Goal: Communication & Community: Answer question/provide support

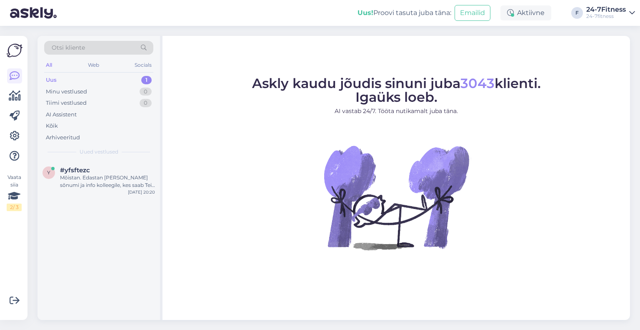
click at [100, 182] on div "Mõistan. Edastan [PERSON_NAME] sõnumi ja info kolleegile, kes saab Teie kontot …" at bounding box center [107, 181] width 95 height 15
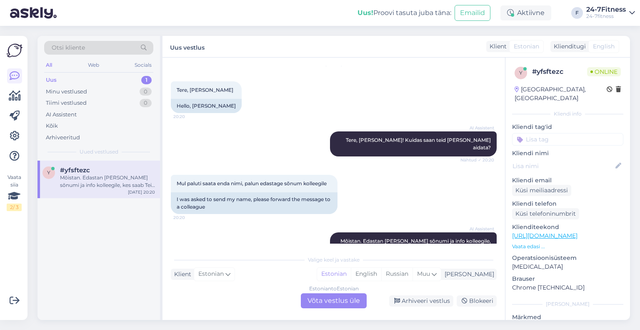
scroll to position [661, 0]
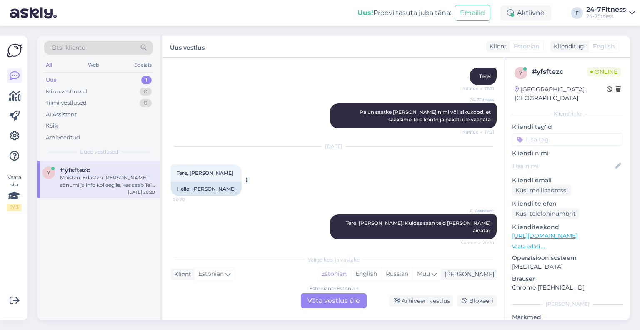
drag, startPoint x: 233, startPoint y: 160, endPoint x: 190, endPoint y: 160, distance: 43.3
click at [190, 170] on span "Tere, [PERSON_NAME]" at bounding box center [205, 173] width 57 height 6
copy span "[PERSON_NAME]"
click at [345, 307] on div "Estonian to Estonian Võta vestlus üle" at bounding box center [334, 300] width 66 height 15
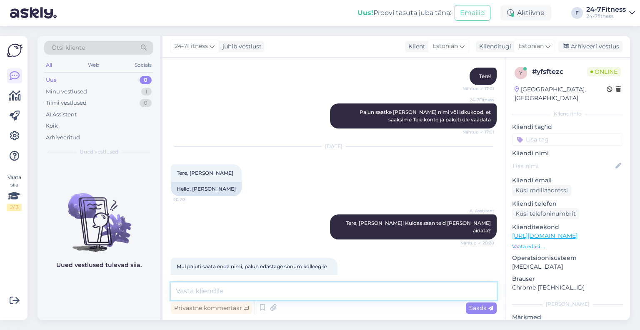
click at [263, 291] on textarea at bounding box center [334, 290] width 326 height 17
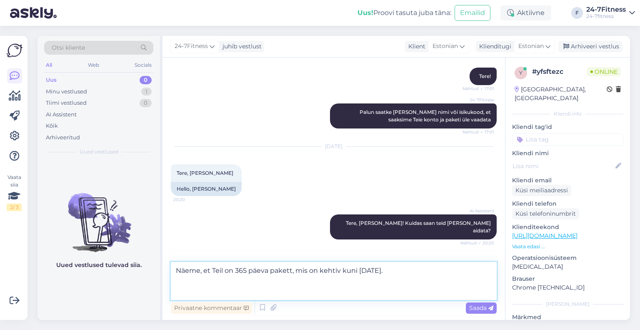
paste textarea "Rühmatreeningute paketi ostmiseks [PERSON_NAME] meie kodulehele [URL][DOMAIN_NA…"
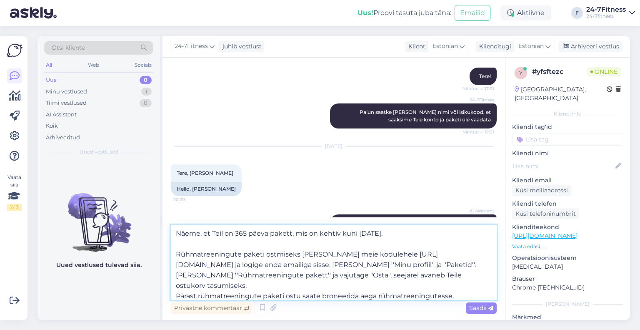
scroll to position [36, 0]
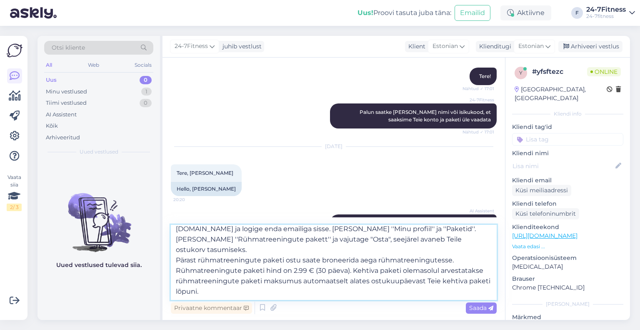
drag, startPoint x: 462, startPoint y: 249, endPoint x: 174, endPoint y: 250, distance: 287.9
click at [174, 250] on textarea "Näeme, et Teil on 365 päeva pakett, mis on kehtiv kuni [DATE]. Rühmatreeningute…" at bounding box center [334, 262] width 326 height 75
click at [243, 292] on textarea "Näeme, et Teil on 365 päeva pakett, mis on kehtiv kuni [DATE]. Rühmatreeningute…" at bounding box center [334, 262] width 326 height 75
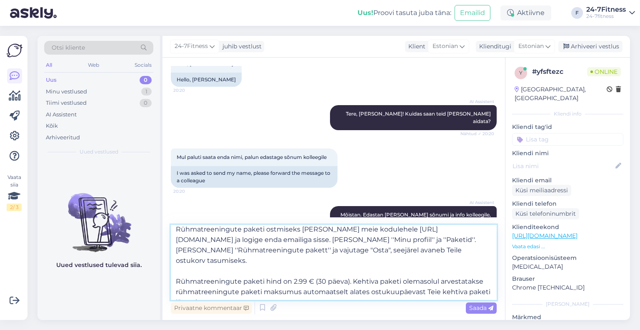
scroll to position [25, 0]
drag, startPoint x: 256, startPoint y: 295, endPoint x: 170, endPoint y: 274, distance: 87.8
click at [171, 274] on textarea "Näeme, et Teil on 365 päeva pakett, mis on kehtiv kuni [DATE]. Rühmatreeningute…" at bounding box center [334, 262] width 326 height 75
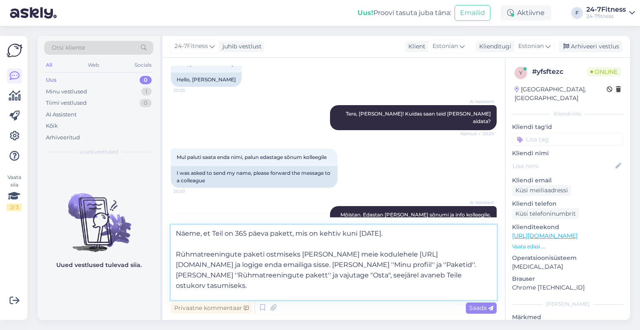
scroll to position [764, 0]
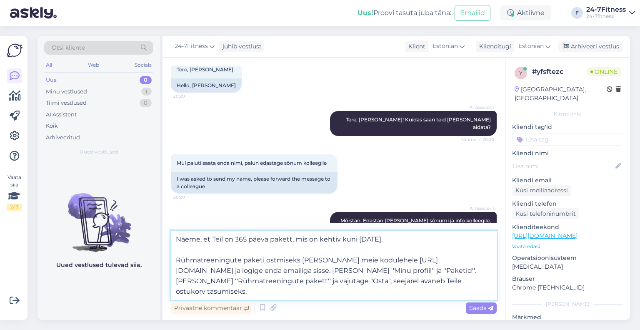
click at [405, 239] on textarea "Näeme, et Teil on 365 päeva pakett, mis on kehtiv kuni [DATE]. Rühmatreeningute…" at bounding box center [334, 264] width 326 height 69
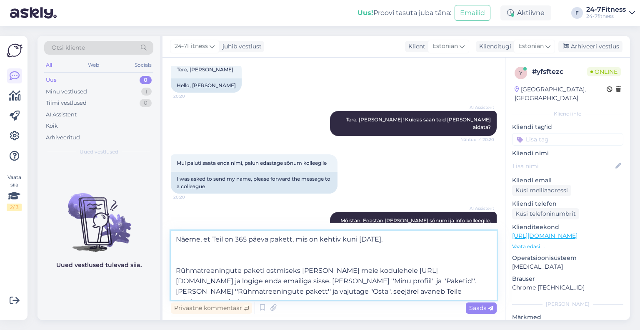
scroll to position [770, 0]
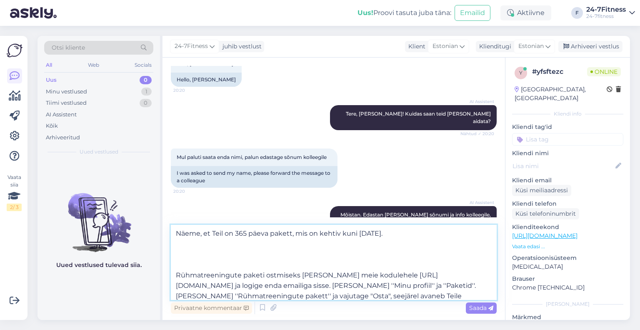
paste textarea "Rühmatreeningute paketi hind on 2.99 € (30 päeva). Kehtiva paketi olemasolul ar…"
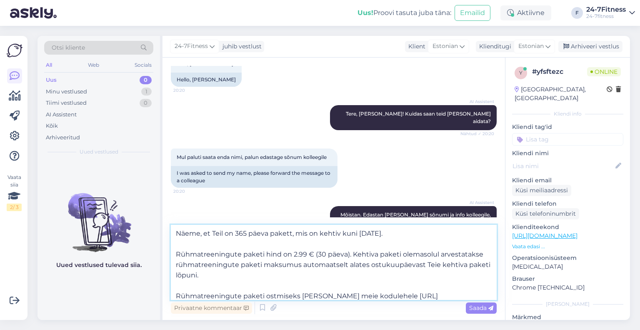
scroll to position [36, 0]
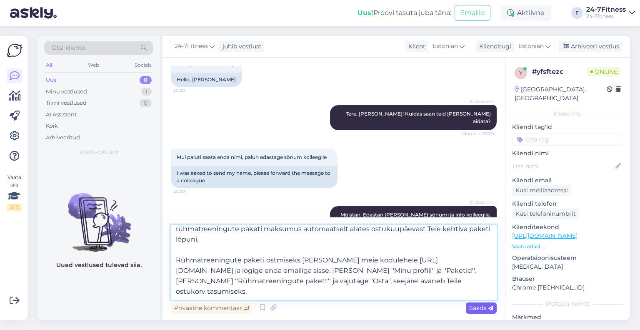
type textarea "Näeme, et Teil on 365 päeva pakett, mis on kehtiv kuni [DATE]. Rühmatreeningute…"
click at [481, 311] on span "Saada" at bounding box center [481, 307] width 24 height 7
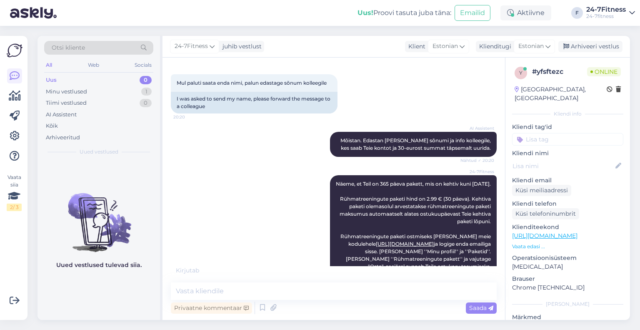
scroll to position [847, 0]
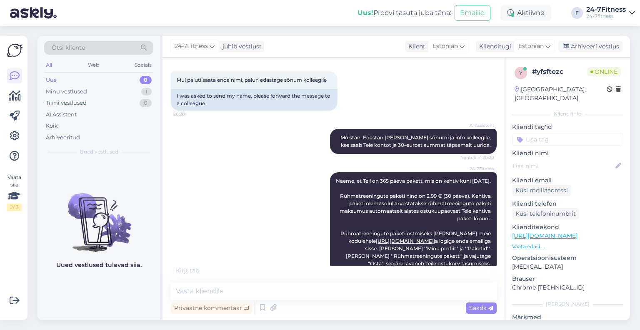
click at [145, 297] on div "Uued vestlused tulevad siia." at bounding box center [98, 239] width 122 height 159
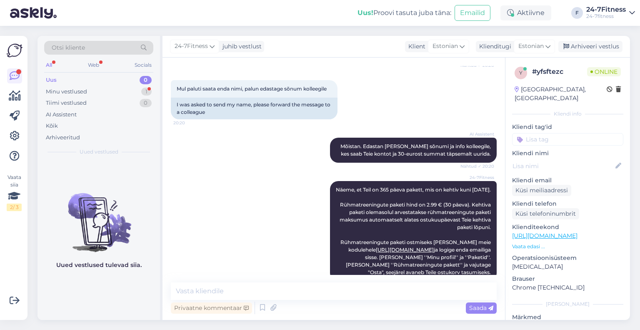
scroll to position [889, 0]
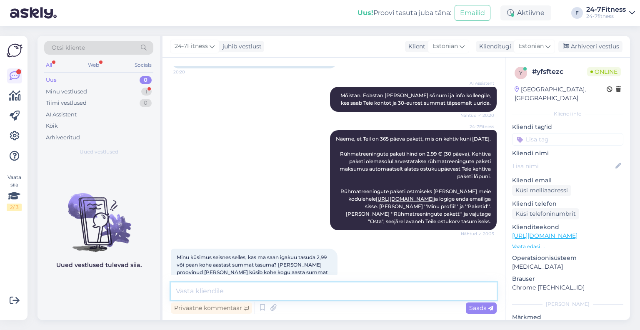
paste textarea "Teil ei ole vajalik iga kuu eraldi rühmatreeningute paketti juurde osta. Rühmat…"
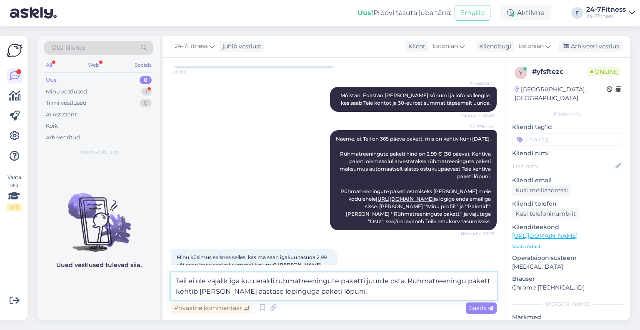
click at [407, 282] on textarea "Teil ei ole vajalik iga kuu eraldi rühmatreeningute paketti juurde osta. Rühmat…" at bounding box center [334, 285] width 326 height 27
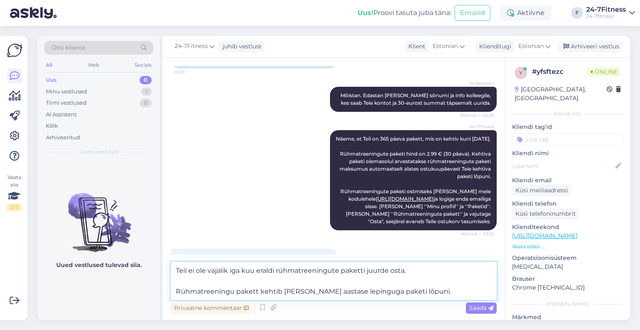
drag, startPoint x: 412, startPoint y: 271, endPoint x: 135, endPoint y: 264, distance: 276.3
click at [135, 264] on div "Otsi kliente All Web Socials Uus 0 Minu vestlused 1 Tiimi vestlused 0 AI Assist…" at bounding box center [333, 178] width 592 height 284
drag, startPoint x: 437, startPoint y: 140, endPoint x: 422, endPoint y: 140, distance: 15.4
click at [422, 140] on span "Näeme, et Teil on 365 päeva pakett, mis on kehtiv kuni [DATE]. Rühmatreeningute…" at bounding box center [414, 179] width 156 height 89
click at [429, 142] on span "Näeme, et Teil on 365 päeva pakett, mis on kehtiv kuni [DATE]. Rühmatreeningute…" at bounding box center [414, 179] width 156 height 89
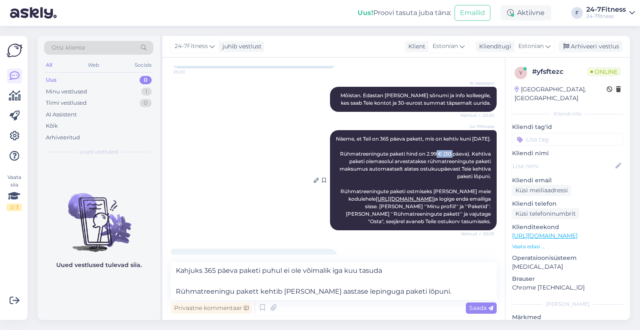
drag, startPoint x: 437, startPoint y: 138, endPoint x: 420, endPoint y: 138, distance: 16.2
click at [420, 138] on span "Näeme, et Teil on 365 päeva pakett, mis on kehtiv kuni [DATE]. Rühmatreeningute…" at bounding box center [414, 179] width 156 height 89
copy span "2.99 €"
click at [403, 265] on textarea "Kahjuks 365 päeva paketi puhul ei ole võimalik iga kuu tasuda Rühmatreeningu pa…" at bounding box center [334, 281] width 326 height 38
paste textarea "2.99 €"
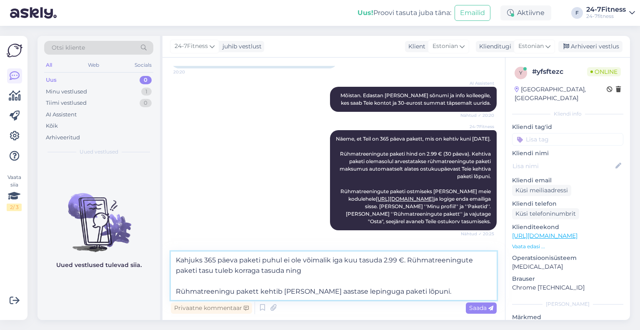
click at [181, 293] on textarea "Kahjuks 365 päeva paketi puhul ei ole võimalik iga kuu tasuda 2.99 €. Rühmatree…" at bounding box center [334, 275] width 326 height 48
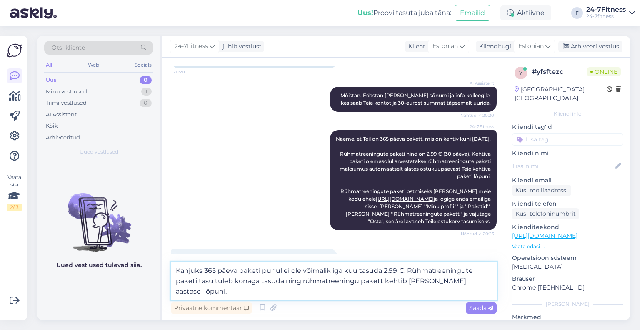
drag, startPoint x: 230, startPoint y: 292, endPoint x: 166, endPoint y: 292, distance: 64.2
click at [217, 292] on textarea "Kahjuks 365 päeva paketi puhul ei ole võimalik iga kuu tasuda 2.99 €. Rühmatree…" at bounding box center [334, 281] width 326 height 38
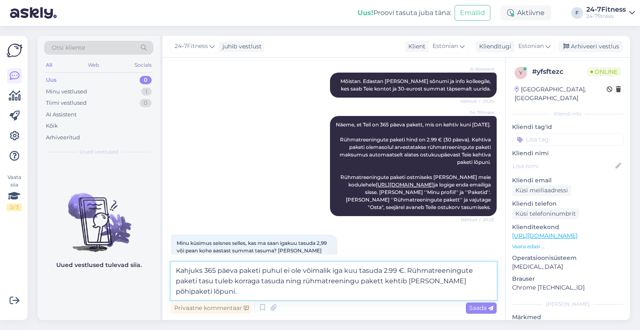
scroll to position [910, 0]
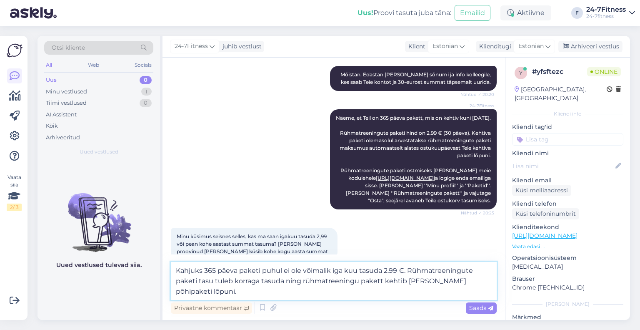
click at [227, 293] on textarea "Kahjuks 365 päeva paketi puhul ei ole võimalik iga kuu tasuda 2.99 €. Rühmatree…" at bounding box center [334, 281] width 326 height 38
type textarea "Kahjuks 365 päeva paketi puhul ei ole võimalik iga kuu tasuda 2.99 €. Rühmatree…"
click at [478, 308] on span "Saada" at bounding box center [481, 307] width 24 height 7
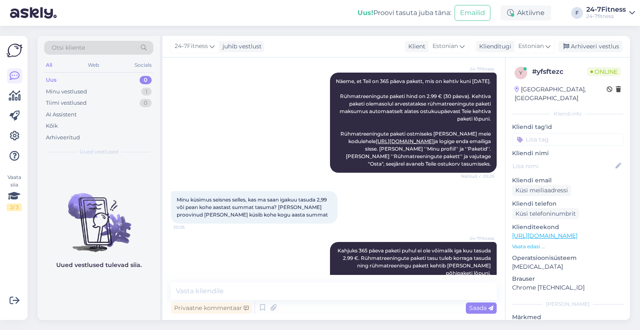
scroll to position [947, 0]
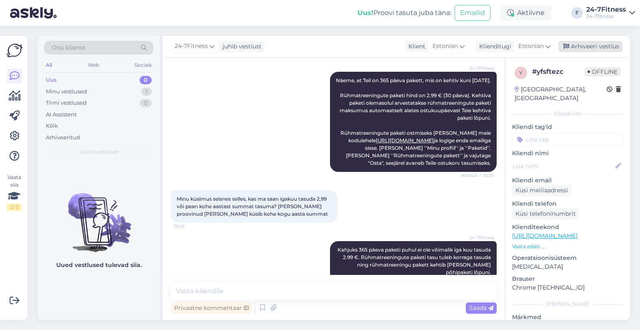
click at [580, 46] on div "Arhiveeri vestlus" at bounding box center [590, 46] width 64 height 11
